Goal: Task Accomplishment & Management: Use online tool/utility

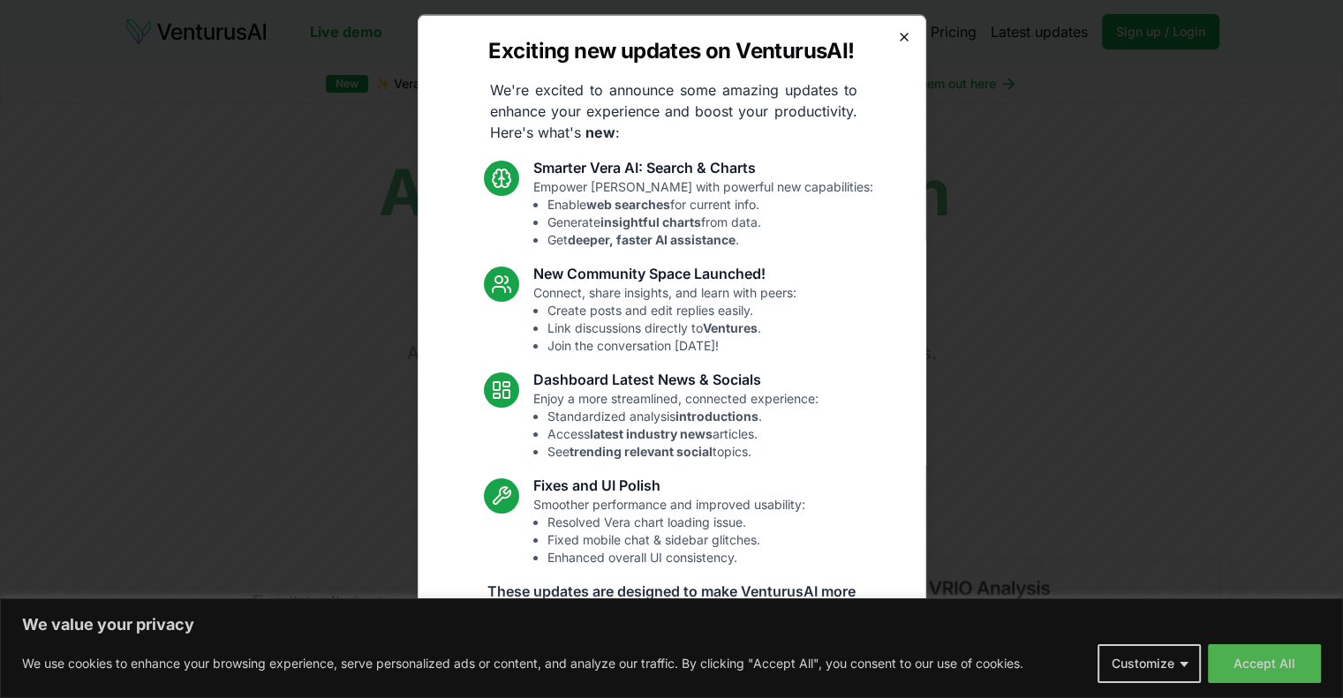
click at [897, 35] on icon "button" at bounding box center [904, 36] width 14 height 14
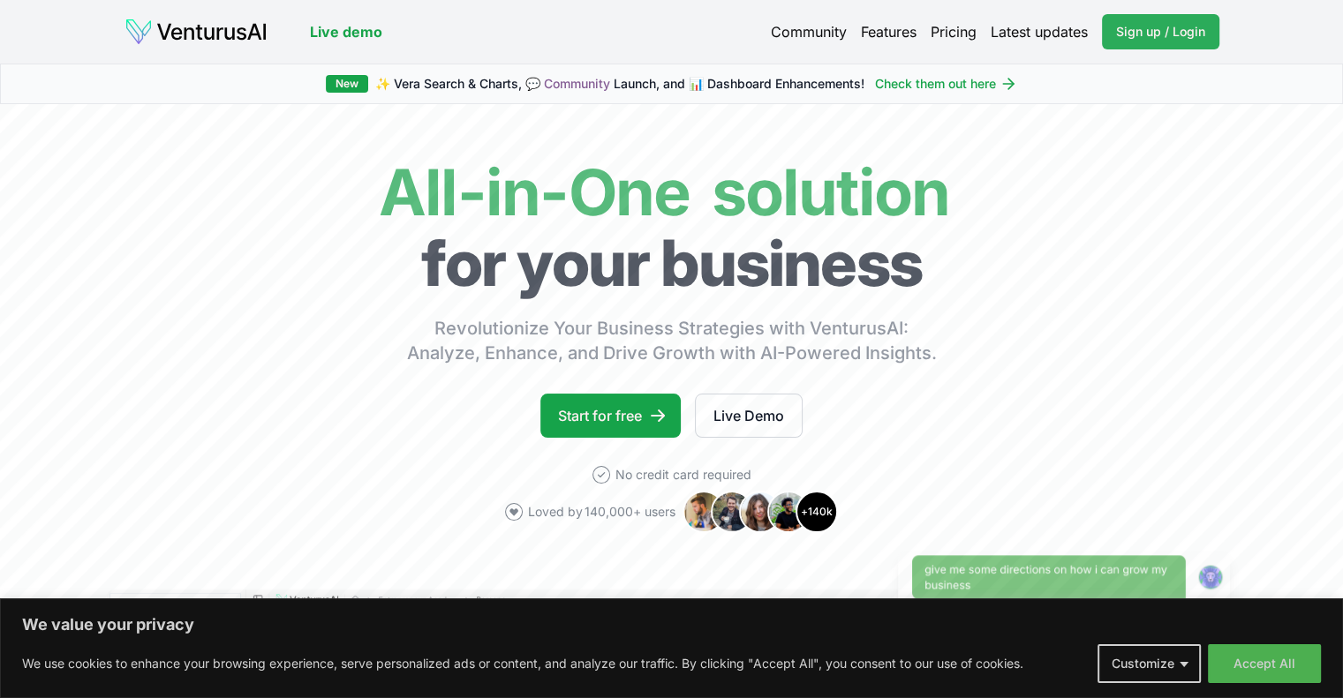
click at [1171, 29] on span "Sign up / Login" at bounding box center [1160, 32] width 89 height 18
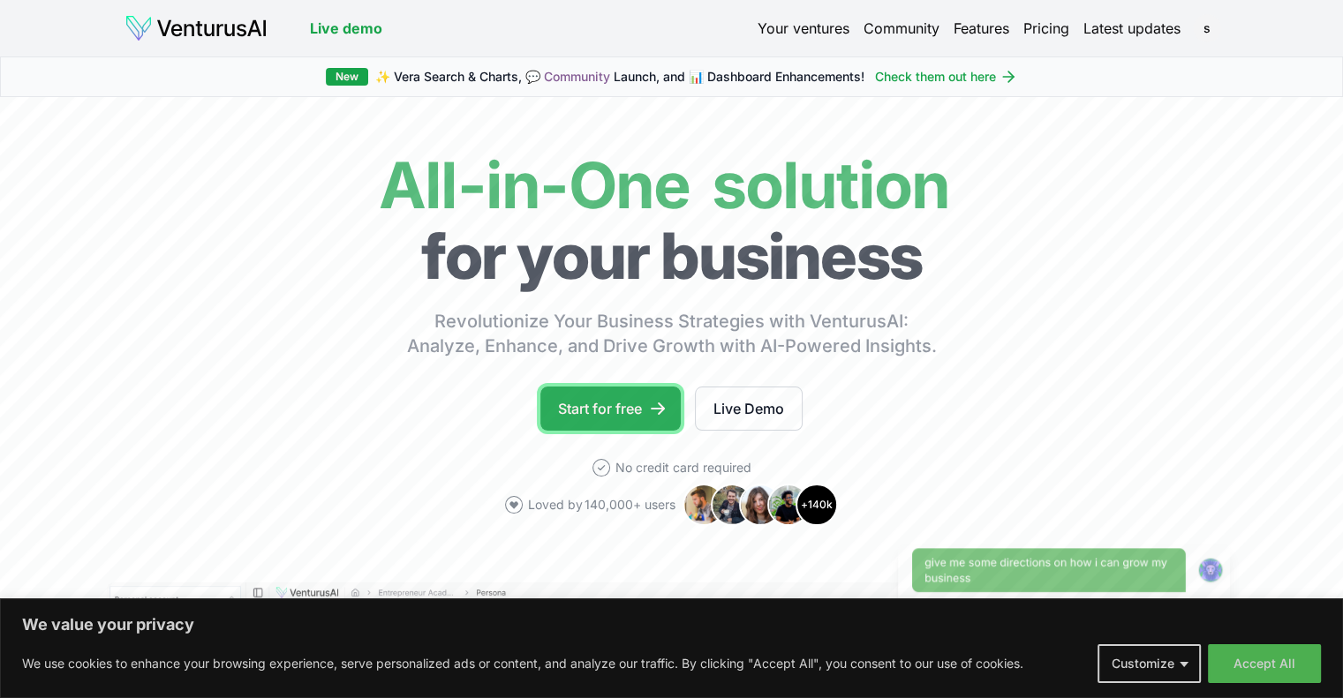
click at [633, 401] on link "Start for free" at bounding box center [610, 409] width 140 height 44
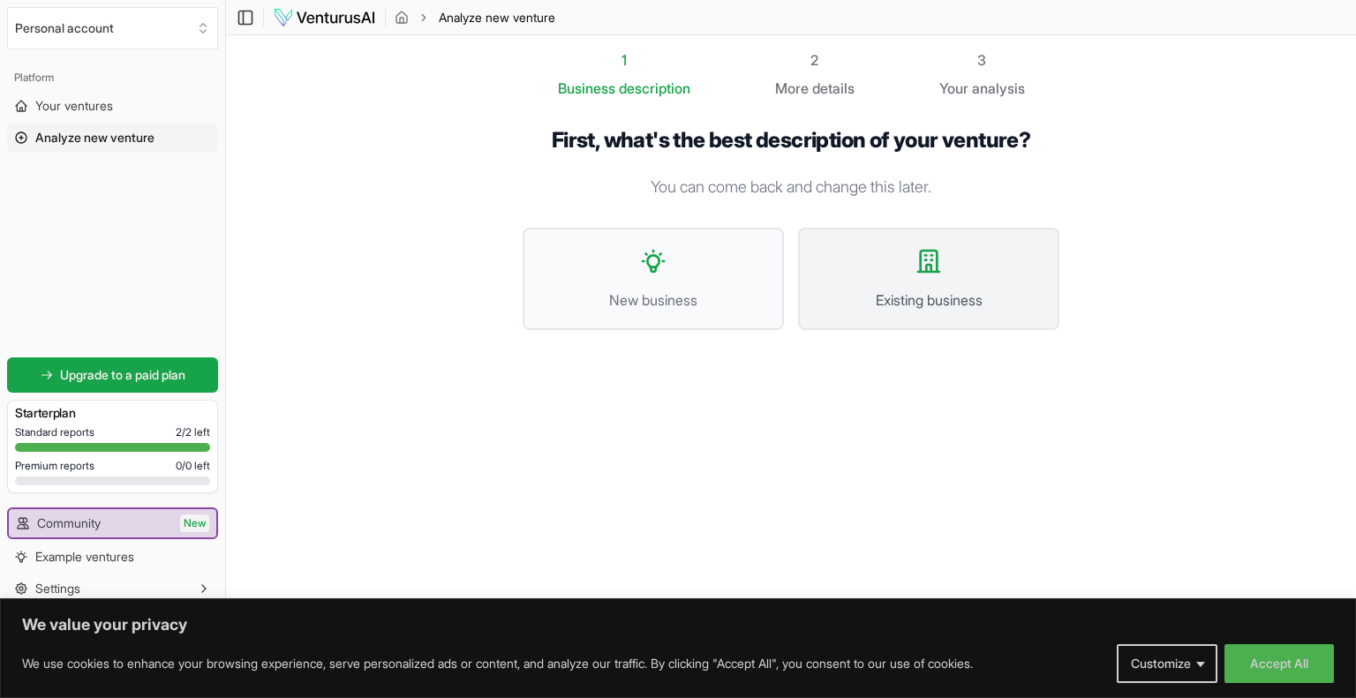
click at [907, 284] on button "Existing business" at bounding box center [928, 279] width 261 height 102
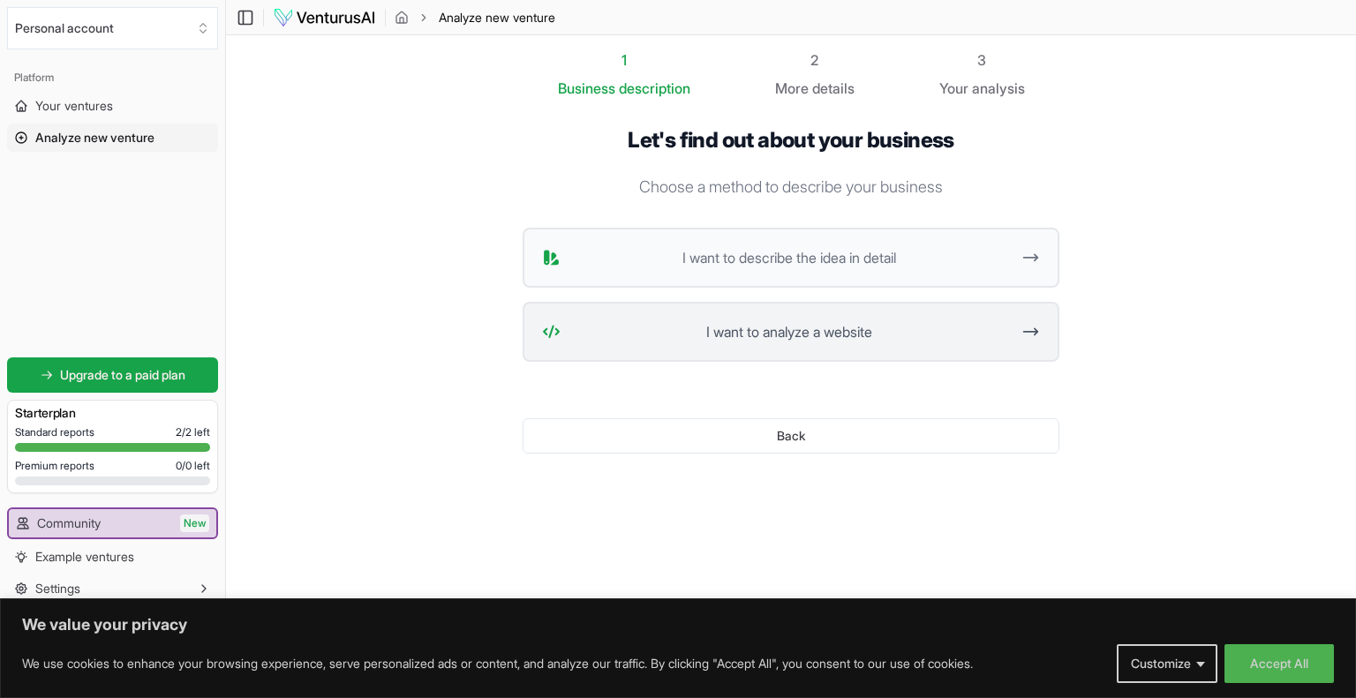
click at [869, 327] on span "I want to analyze a website" at bounding box center [789, 331] width 442 height 21
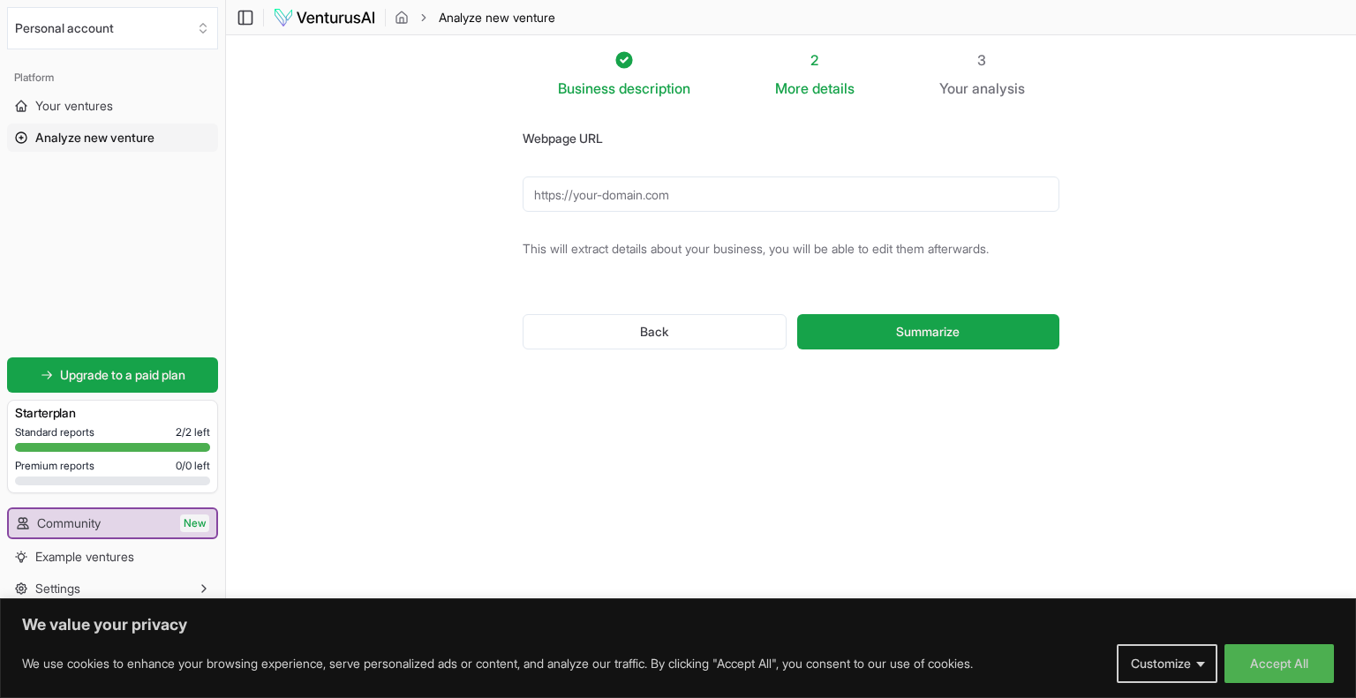
click at [696, 198] on input "Webpage URL" at bounding box center [791, 194] width 537 height 35
click at [897, 330] on span "Summarize" at bounding box center [928, 332] width 64 height 18
click at [533, 192] on input "[DOMAIN_NAME]" at bounding box center [791, 194] width 537 height 35
type input "[DOMAIN_NAME]"
click at [893, 327] on button "Summarize" at bounding box center [928, 331] width 262 height 35
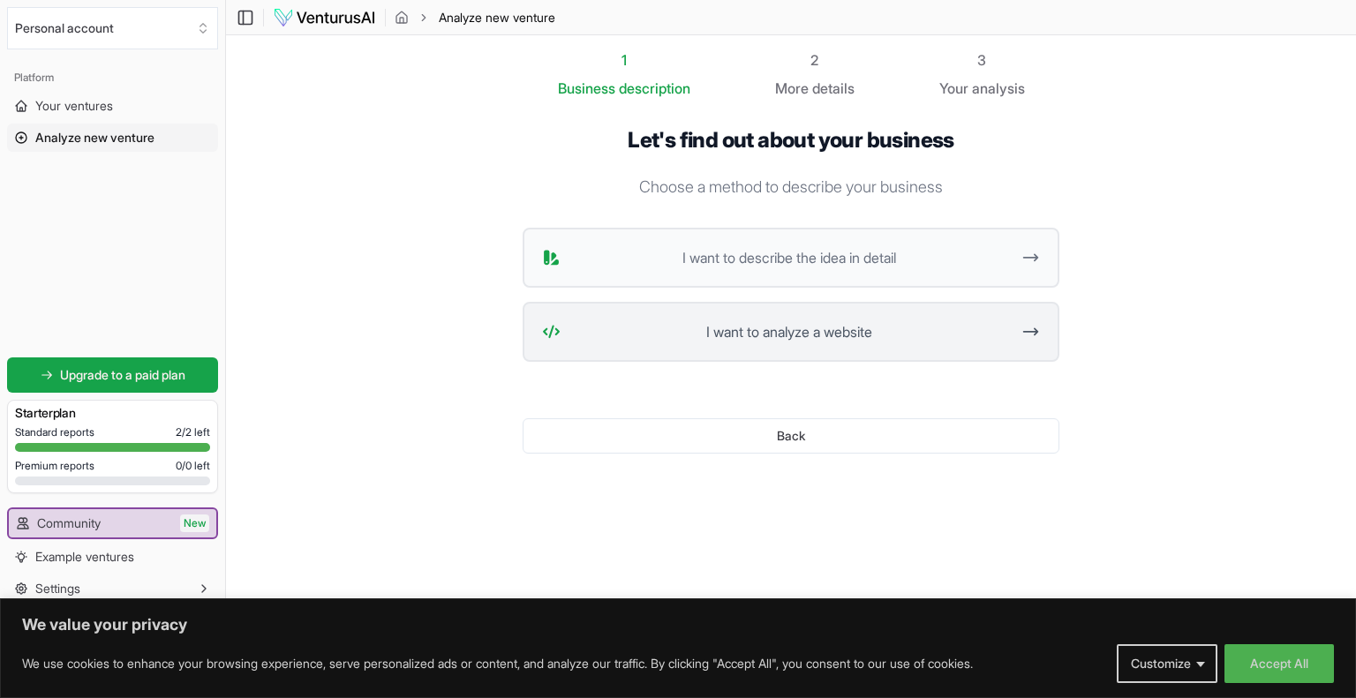
click at [773, 321] on span "I want to analyze a website" at bounding box center [789, 331] width 442 height 21
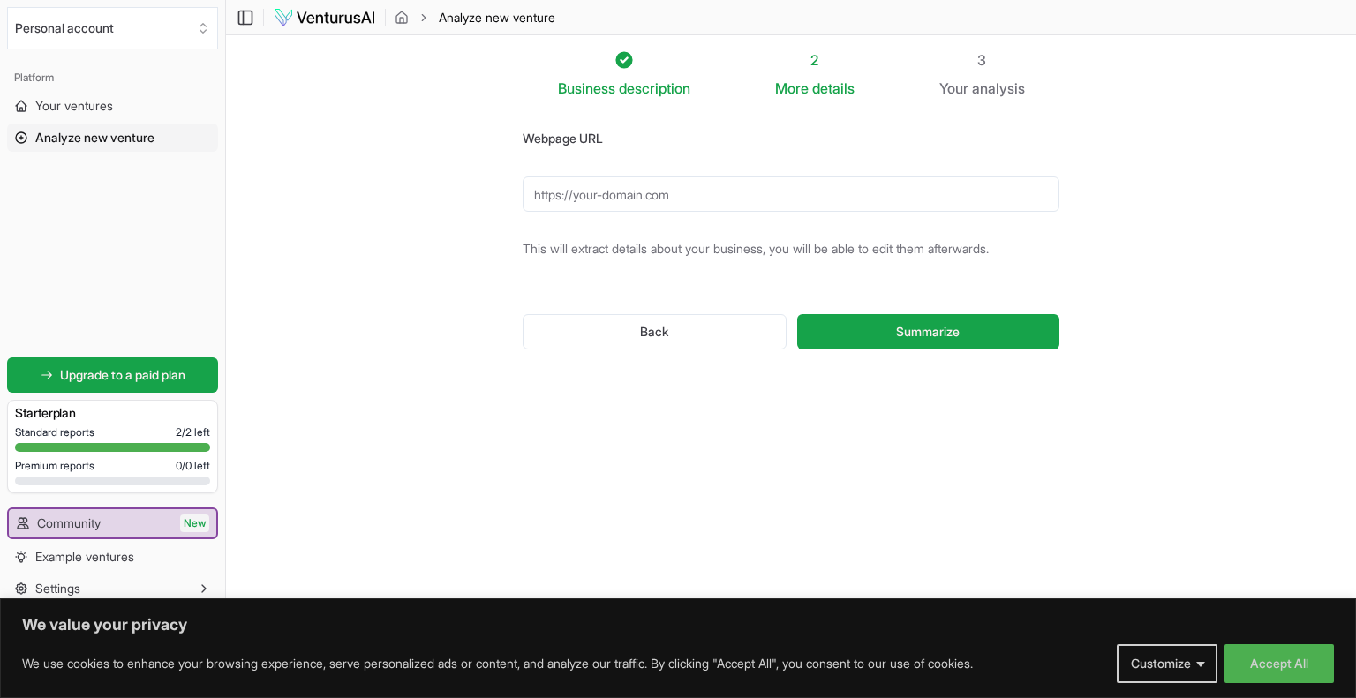
click at [695, 190] on input "Webpage URL" at bounding box center [791, 194] width 537 height 35
click at [687, 193] on input "Webpage URL" at bounding box center [791, 194] width 537 height 35
click at [576, 193] on input "Webpage URL" at bounding box center [791, 194] width 537 height 35
type input "[URL][DOMAIN_NAME]"
click at [862, 333] on button "Summarize" at bounding box center [928, 331] width 262 height 35
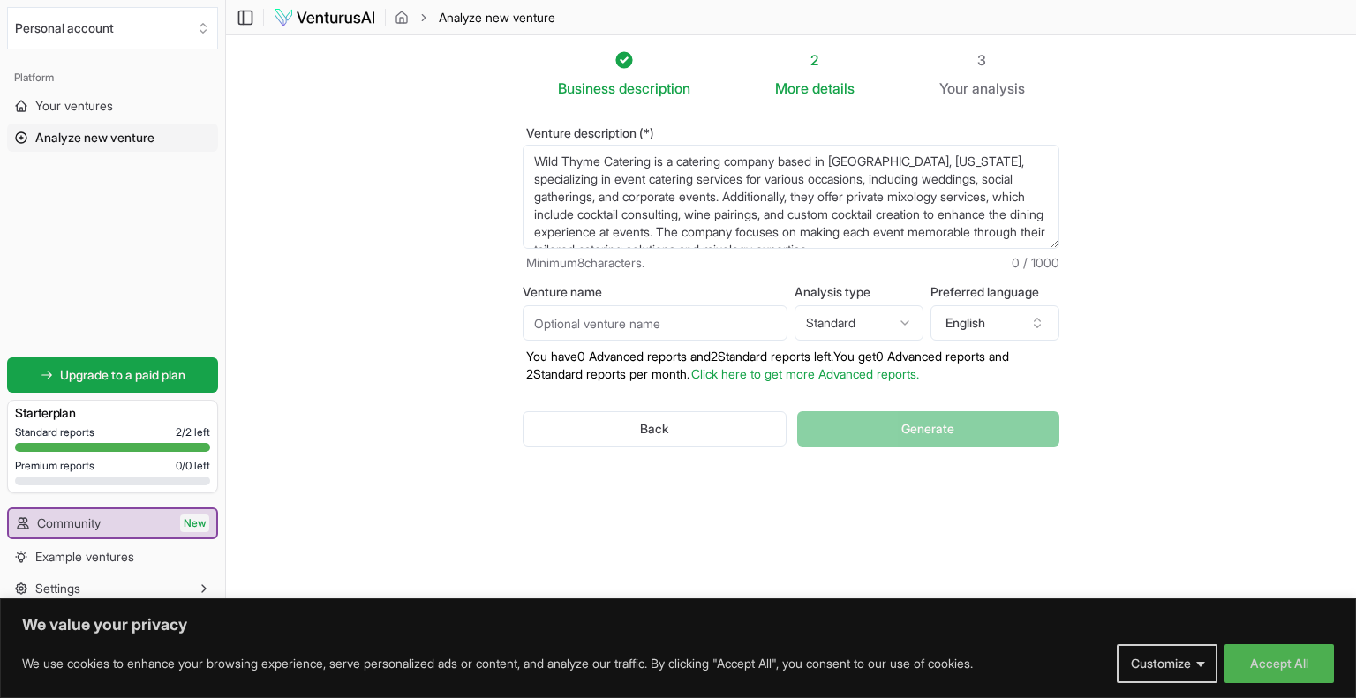
click at [664, 336] on input "Venture name" at bounding box center [655, 322] width 265 height 35
type input "Wild Thyme LA"
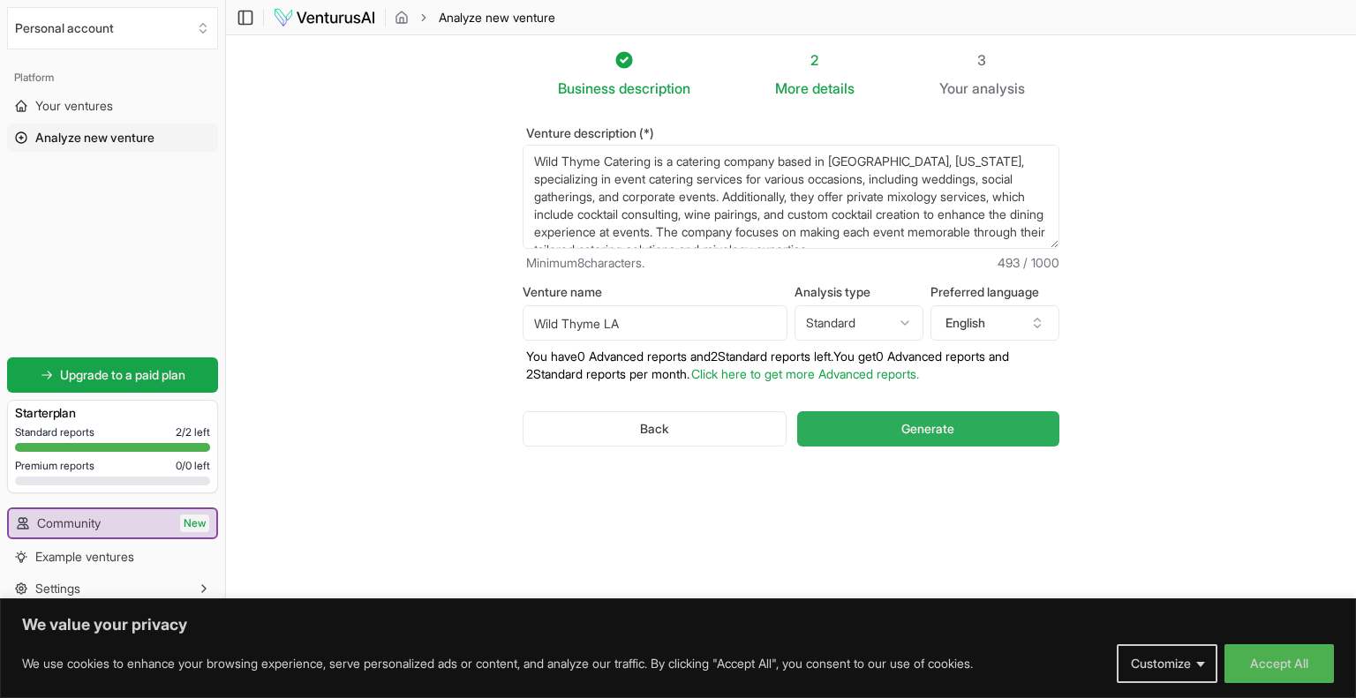
click at [911, 425] on span "Generate" at bounding box center [927, 429] width 53 height 18
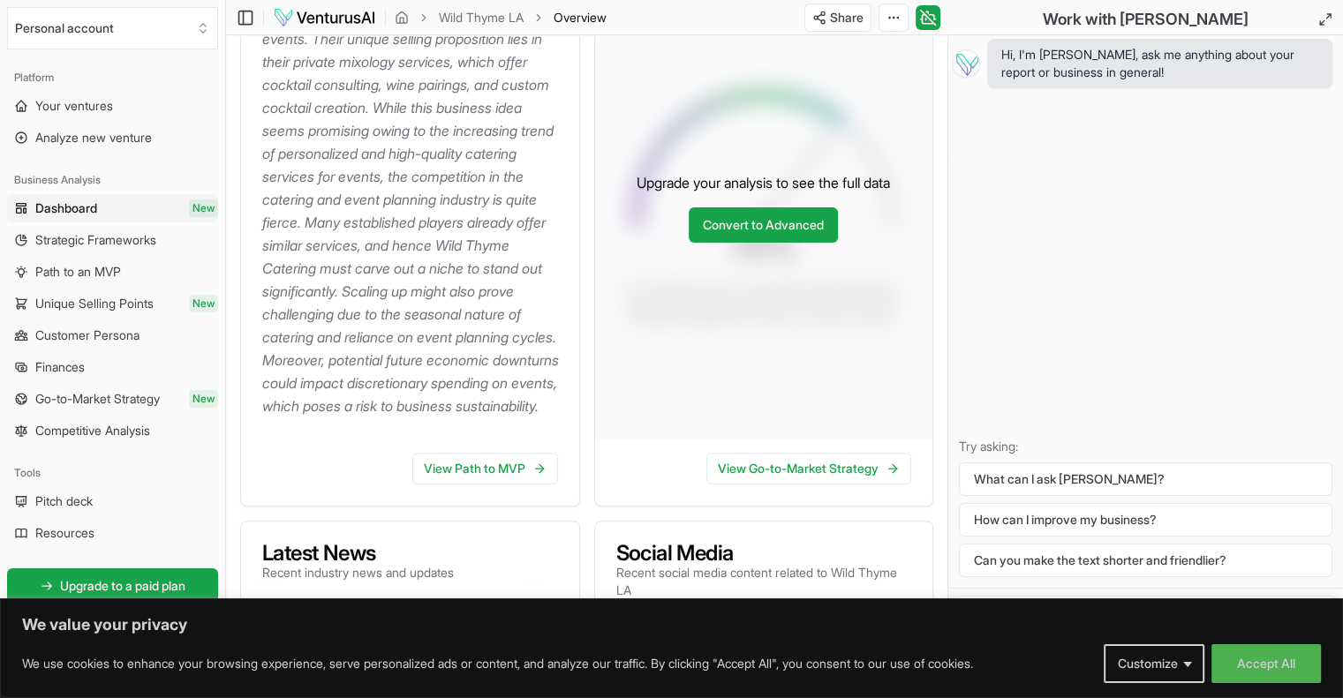
scroll to position [402, 0]
